Goal: Task Accomplishment & Management: Complete application form

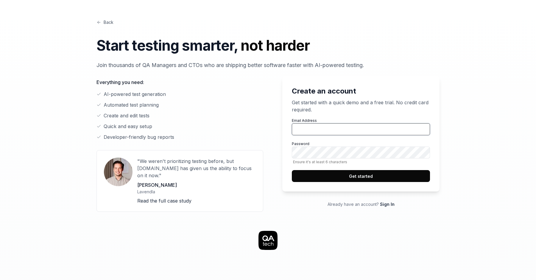
click at [304, 128] on input "Email Address" at bounding box center [361, 129] width 138 height 12
type input "[EMAIL_ADDRESS][DOMAIN_NAME]"
click at [349, 176] on button "Get started" at bounding box center [361, 176] width 138 height 12
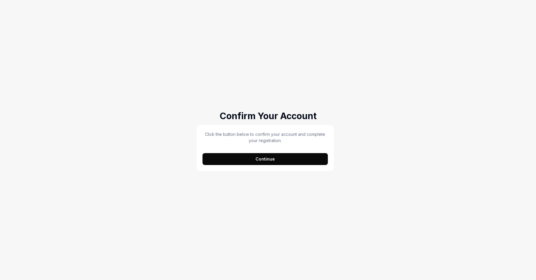
click at [231, 160] on button "Continue" at bounding box center [264, 159] width 125 height 12
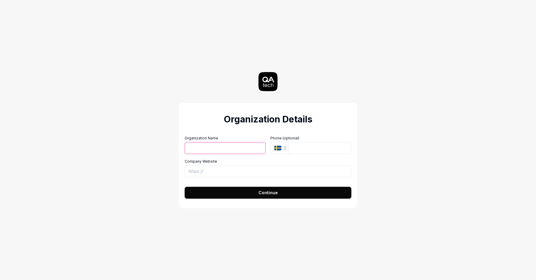
click at [286, 150] on icon "button" at bounding box center [285, 148] width 5 height 5
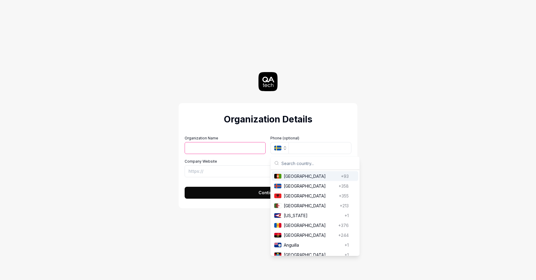
click at [417, 44] on div "Organization Details Organization Name Organization Logo (Square minimum 256x25…" at bounding box center [268, 140] width 536 height 280
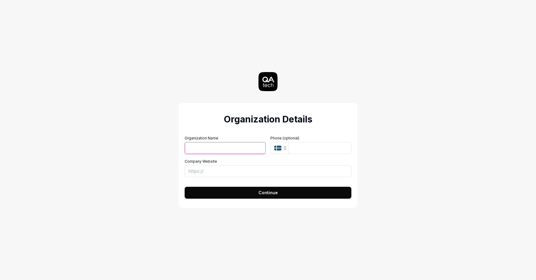
click at [213, 153] on input "Organization Name" at bounding box center [225, 148] width 81 height 12
type input "p"
type input "Polar"
click at [298, 149] on input "tel" at bounding box center [319, 148] width 63 height 12
click at [281, 149] on icon "button" at bounding box center [277, 148] width 7 height 5
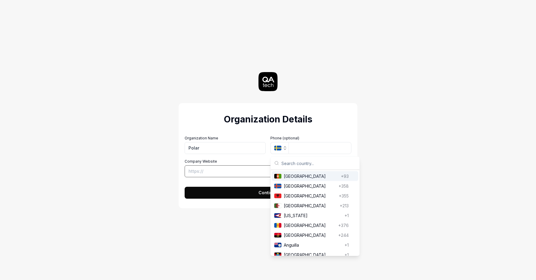
click at [229, 168] on input "Company Website" at bounding box center [268, 171] width 167 height 12
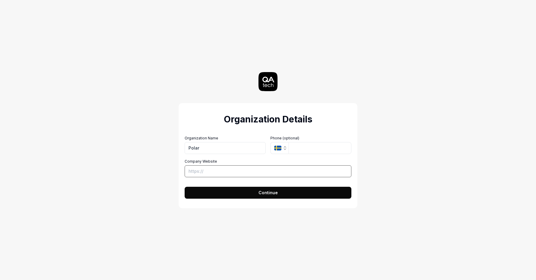
paste input "[URL][DOMAIN_NAME]"
type input "[URL][DOMAIN_NAME]"
click at [237, 195] on button "Continue" at bounding box center [268, 193] width 167 height 12
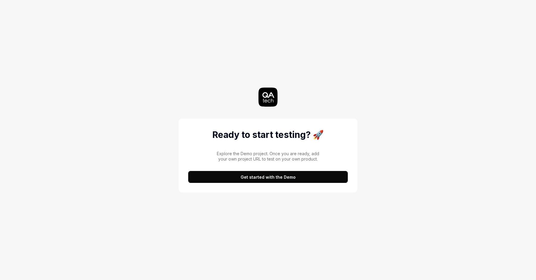
click at [244, 180] on button "Get started with the Demo" at bounding box center [268, 177] width 160 height 12
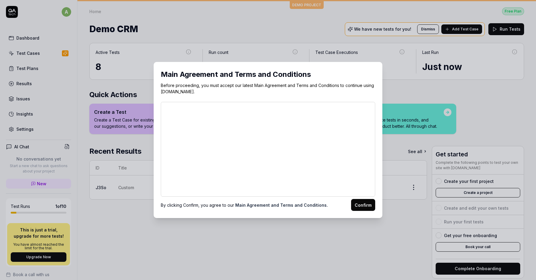
click at [361, 205] on button "Confirm" at bounding box center [363, 205] width 24 height 12
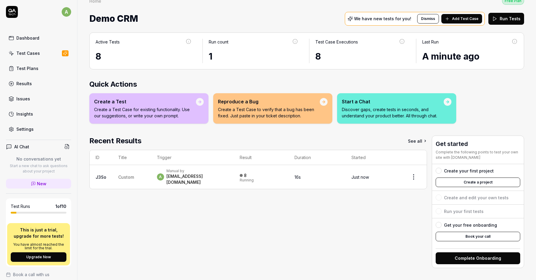
scroll to position [10, 0]
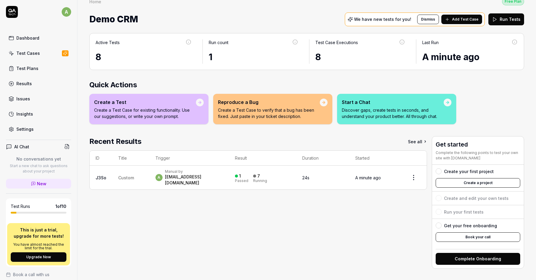
click at [29, 52] on div "Test Cases" at bounding box center [28, 53] width 24 height 6
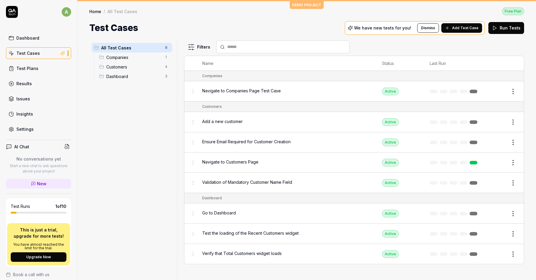
click at [500, 88] on button "Edit" at bounding box center [498, 92] width 14 height 10
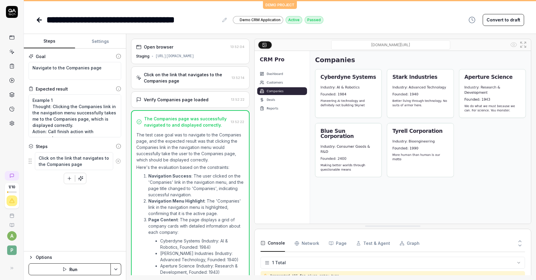
click at [82, 271] on button "Run" at bounding box center [70, 269] width 82 height 12
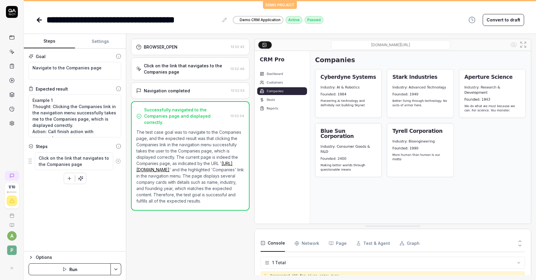
click at [40, 18] on icon at bounding box center [39, 19] width 7 height 7
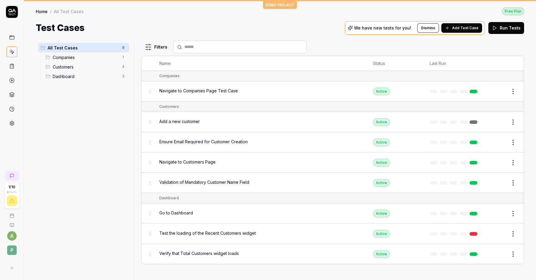
click at [219, 140] on span "Ensure Email Required for Customer Creation" at bounding box center [203, 141] width 88 height 6
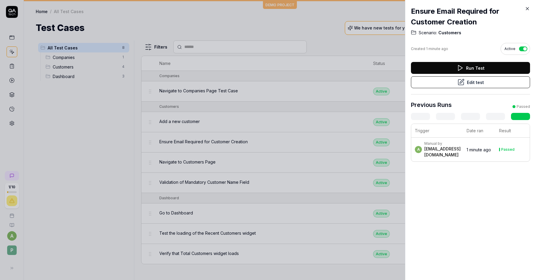
click at [432, 83] on button "Edit test" at bounding box center [470, 82] width 119 height 12
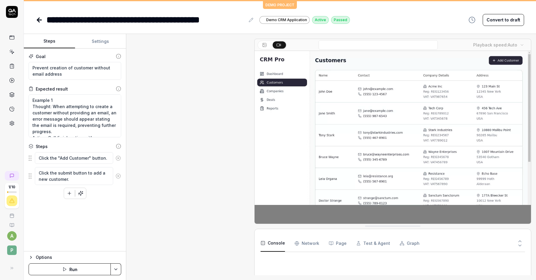
scroll to position [13, 0]
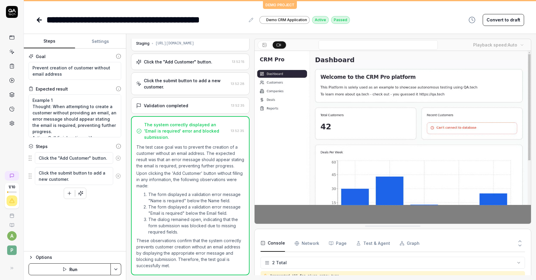
click at [93, 267] on button "Run" at bounding box center [70, 269] width 82 height 12
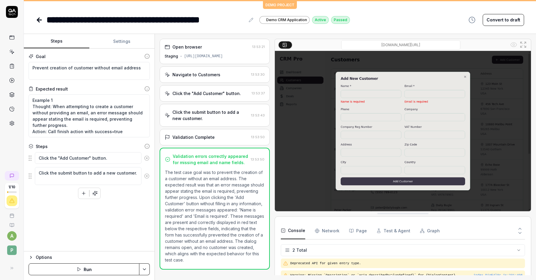
click at [154, 70] on div "Steps Settings Goal Prevent creation of customer without email address Expected…" at bounding box center [280, 157] width 512 height 246
click at [11, 37] on icon at bounding box center [11, 37] width 5 height 5
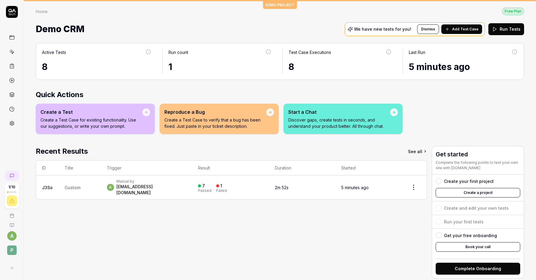
click at [465, 267] on button "Complete Onboarding" at bounding box center [478, 269] width 85 height 12
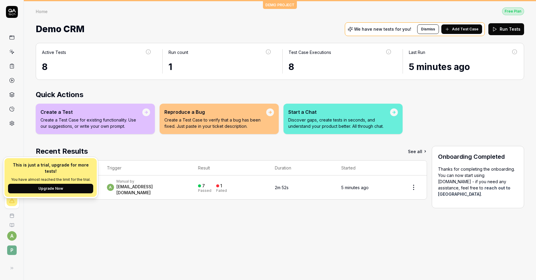
click at [12, 203] on div at bounding box center [12, 200] width 11 height 11
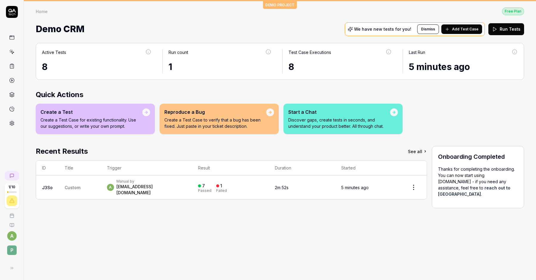
click at [12, 203] on icon at bounding box center [11, 200] width 5 height 5
click at [12, 199] on icon at bounding box center [12, 201] width 4 height 4
click at [46, 207] on div "Active Tests 8 Run count 1 Test Case Executions 8 Last Run 5 minutes ago Quick …" at bounding box center [280, 158] width 512 height 243
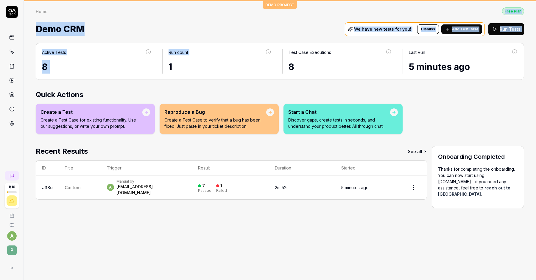
drag, startPoint x: 278, startPoint y: 2, endPoint x: 270, endPoint y: 43, distance: 41.2
click at [270, 43] on div "DEMO PROJECT Home Free Plan Home Free Plan Demo CRM We have new tests for you! …" at bounding box center [280, 140] width 512 height 280
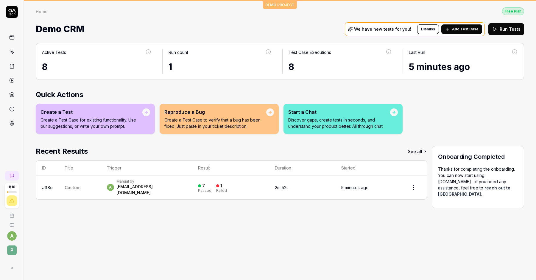
click at [244, 28] on div "Demo CRM We have new tests for you! Dismiss Add Test Case Run Tests" at bounding box center [280, 29] width 488 height 16
click at [200, 117] on p "Create a Test Case to verify that a bug has been fixed. Just paste in your tick…" at bounding box center [215, 123] width 102 height 13
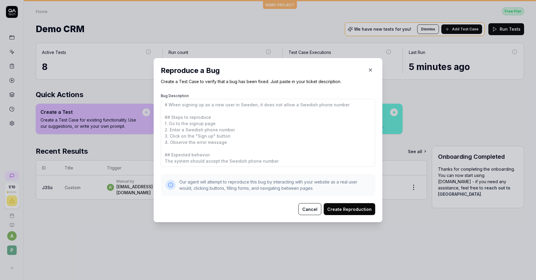
click at [223, 122] on textarea "Bug Description" at bounding box center [268, 133] width 214 height 68
click at [361, 67] on h2 "Reproduce a Bug" at bounding box center [268, 70] width 214 height 11
click at [370, 65] on button "button" at bounding box center [371, 70] width 10 height 10
type textarea "*"
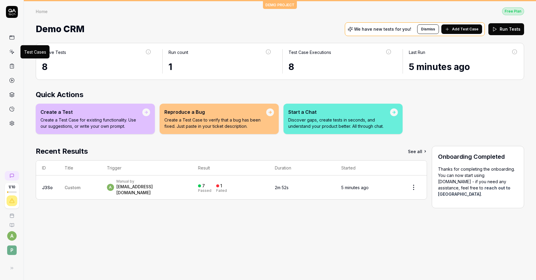
click at [12, 53] on icon at bounding box center [12, 52] width 3 height 3
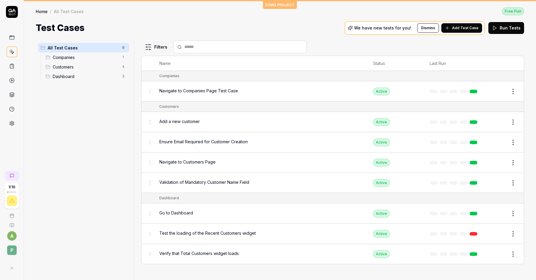
click at [466, 25] on span "Add Test Case" at bounding box center [465, 27] width 26 height 5
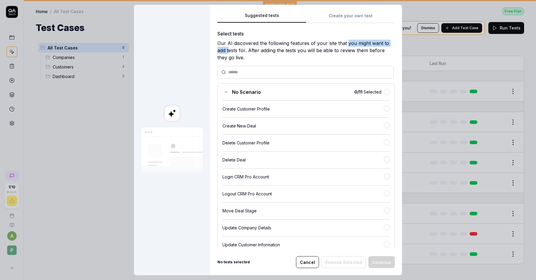
drag, startPoint x: 228, startPoint y: 46, endPoint x: 346, endPoint y: 45, distance: 117.9
click at [346, 45] on div "Our AI discovered the following features of your site that you might want to ad…" at bounding box center [305, 50] width 177 height 21
click at [346, 10] on div "Suggested tests Create your own test Select tests Our AI discovered the followi…" at bounding box center [306, 140] width 192 height 270
click at [345, 15] on div "Suggested tests Create your own test Select tests Our AI discovered the followi…" at bounding box center [306, 140] width 192 height 270
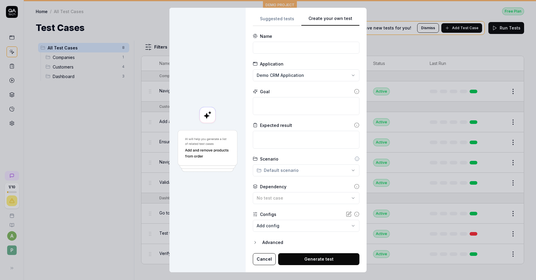
scroll to position [2, 0]
click at [357, 91] on icon at bounding box center [357, 91] width 0 height 1
click at [354, 123] on icon at bounding box center [356, 124] width 5 height 5
click at [355, 157] on icon at bounding box center [357, 158] width 5 height 5
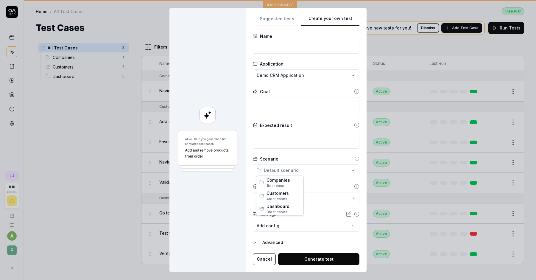
click at [349, 168] on div "**********" at bounding box center [268, 140] width 536 height 280
click at [276, 195] on span "Customers" at bounding box center [283, 193] width 34 height 6
click at [291, 170] on div "**********" at bounding box center [268, 140] width 536 height 280
click at [320, 183] on div "**********" at bounding box center [268, 140] width 536 height 280
click at [310, 166] on div "**********" at bounding box center [268, 140] width 536 height 280
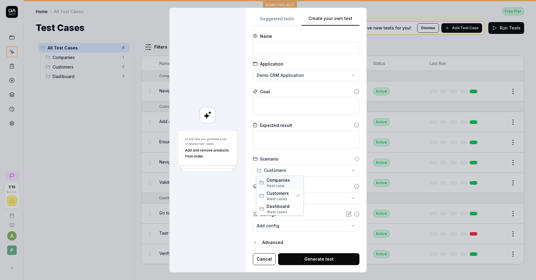
click at [279, 181] on span "Companies" at bounding box center [283, 180] width 34 height 6
click at [308, 195] on div "No test case" at bounding box center [303, 198] width 93 height 6
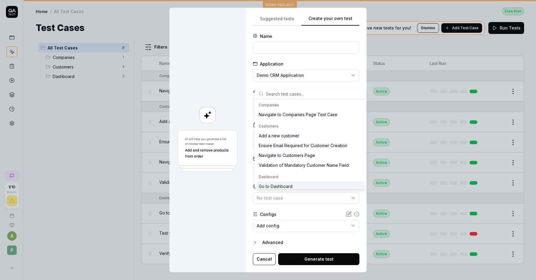
click at [310, 192] on button "No test case" at bounding box center [306, 198] width 107 height 12
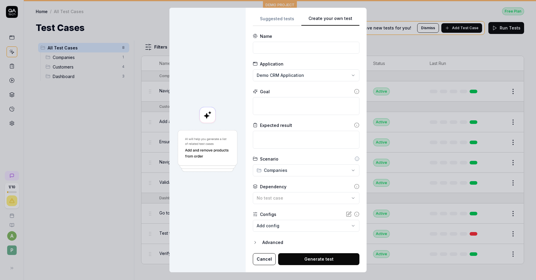
scroll to position [0, 0]
click at [292, 55] on form "**********" at bounding box center [306, 149] width 107 height 232
click at [291, 47] on input at bounding box center [306, 48] width 107 height 12
click at [259, 259] on button "Cancel" at bounding box center [264, 259] width 23 height 12
